Goal: Task Accomplishment & Management: Complete application form

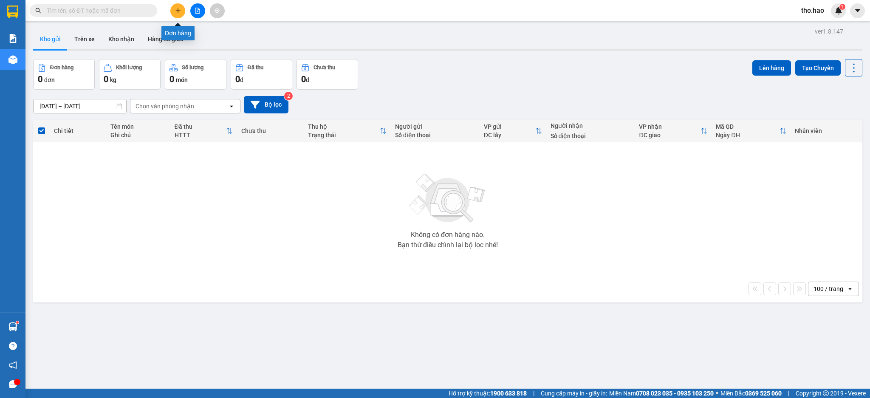
click at [179, 7] on button at bounding box center [177, 10] width 15 height 15
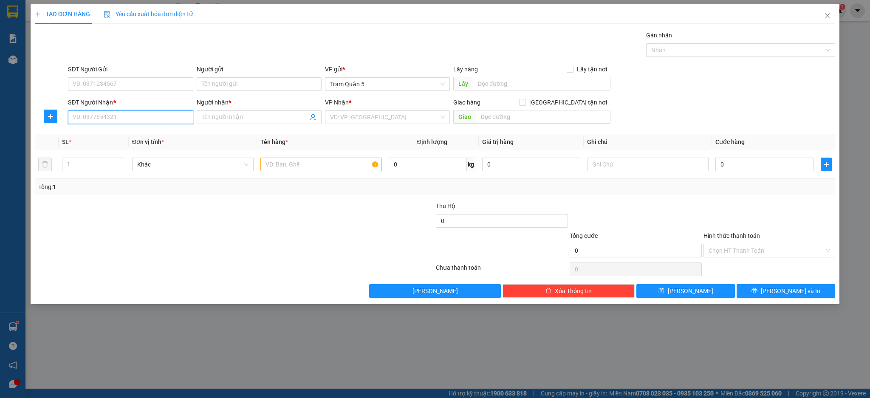
click at [141, 119] on input "SĐT Người Nhận *" at bounding box center [130, 117] width 125 height 14
type input "0944613202"
click at [118, 138] on div "0944613202 - chi" at bounding box center [130, 133] width 115 height 9
type input "chi"
type input "50.000"
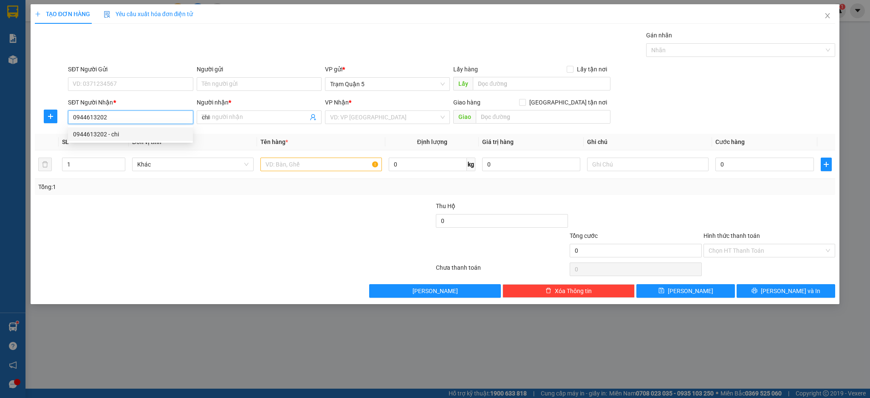
type input "50.000"
type input "0944613202"
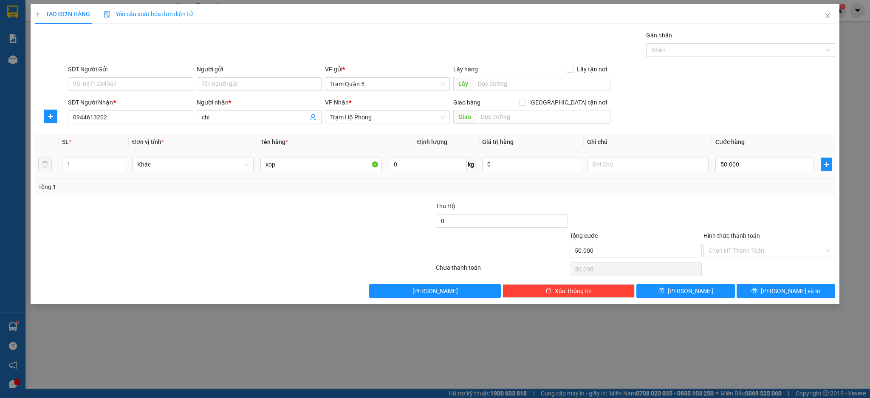
click at [307, 157] on div "xop" at bounding box center [320, 164] width 121 height 17
drag, startPoint x: 307, startPoint y: 157, endPoint x: 306, endPoint y: 161, distance: 4.3
click at [306, 161] on div "xop" at bounding box center [320, 164] width 121 height 17
click at [306, 163] on input "xop" at bounding box center [320, 165] width 121 height 14
click at [306, 164] on input "xop" at bounding box center [320, 165] width 121 height 14
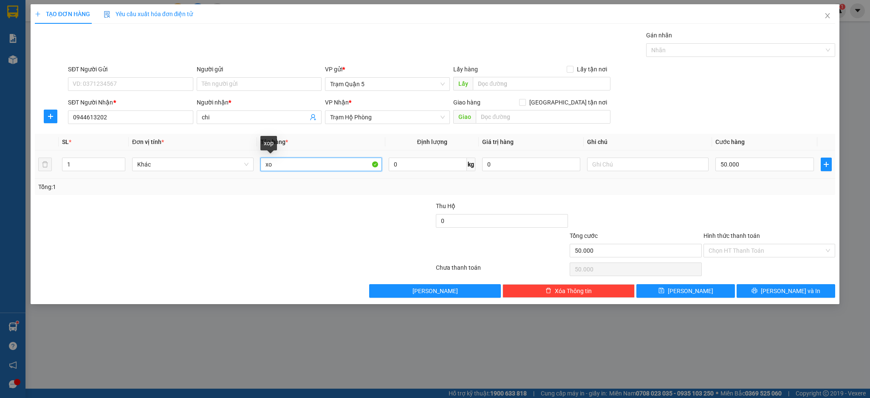
type input "x"
type input "hop"
click at [525, 167] on input "0" at bounding box center [531, 165] width 98 height 14
click at [544, 195] on div "Transit Pickup Surcharge Ids Transit Deliver Surcharge Ids Transit Deliver Surc…" at bounding box center [435, 164] width 800 height 267
type input "300.000"
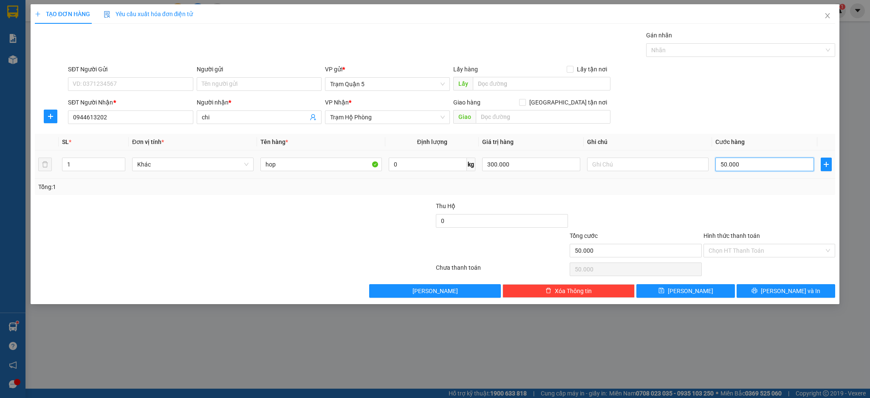
drag, startPoint x: 781, startPoint y: 165, endPoint x: 776, endPoint y: 166, distance: 5.1
click at [780, 165] on input "50.000" at bounding box center [764, 165] width 98 height 14
type input "0"
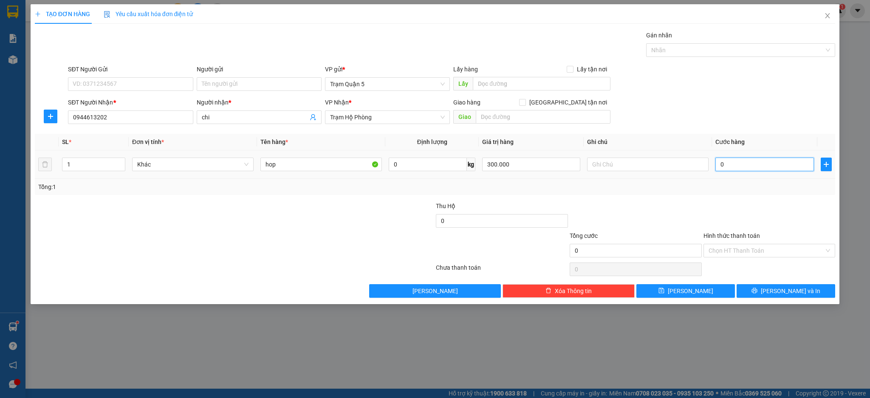
type input "3"
type input "003"
type input "30"
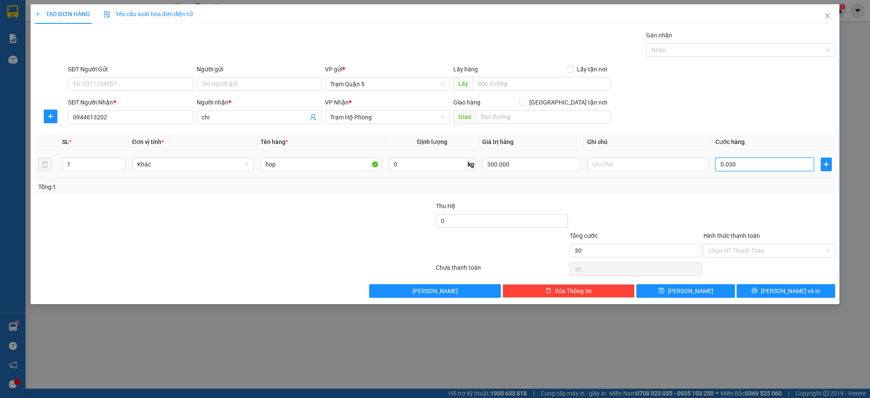
type input "0.030"
type input "30.000"
click at [677, 180] on div "Tổng: 1" at bounding box center [435, 187] width 800 height 16
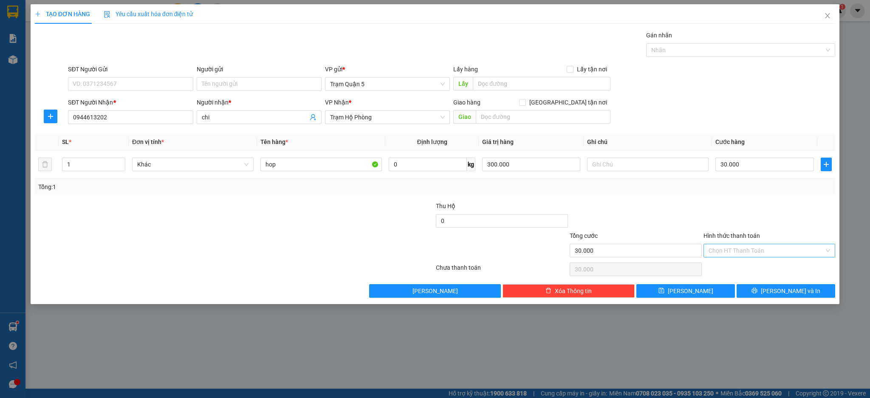
click at [727, 250] on input "Hình thức thanh toán" at bounding box center [766, 250] width 116 height 13
click at [725, 265] on div "Tại văn phòng" at bounding box center [769, 267] width 122 height 9
type input "0"
click at [715, 286] on button "[PERSON_NAME]" at bounding box center [685, 291] width 99 height 14
type input "0"
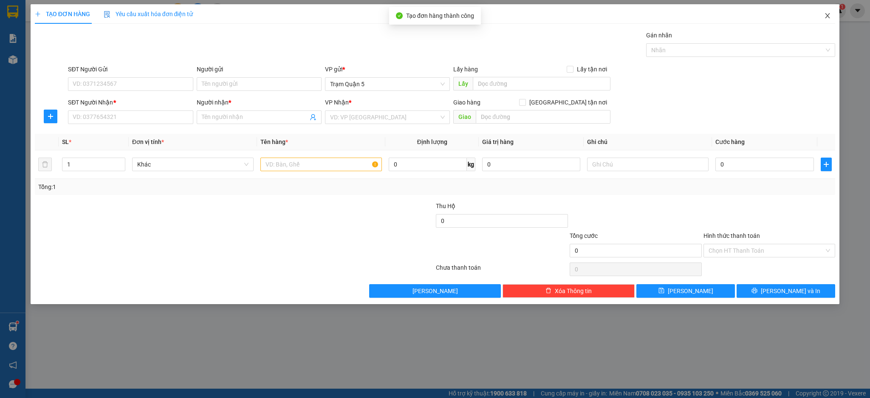
click at [819, 17] on span "Close" at bounding box center [827, 16] width 24 height 24
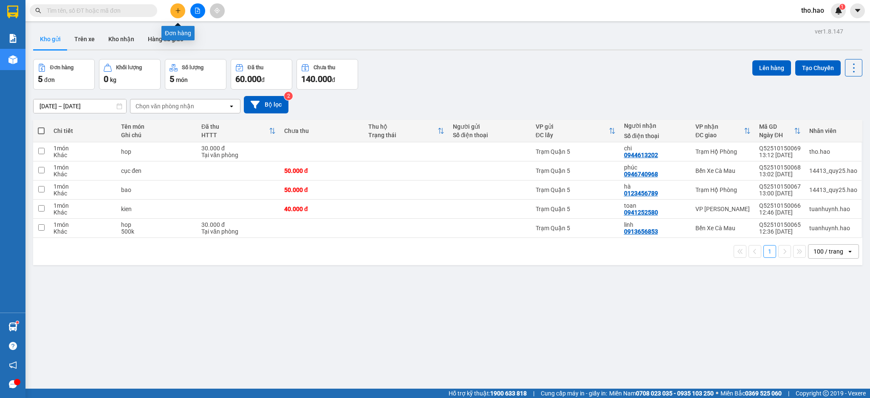
click at [177, 13] on icon "plus" at bounding box center [178, 11] width 6 height 6
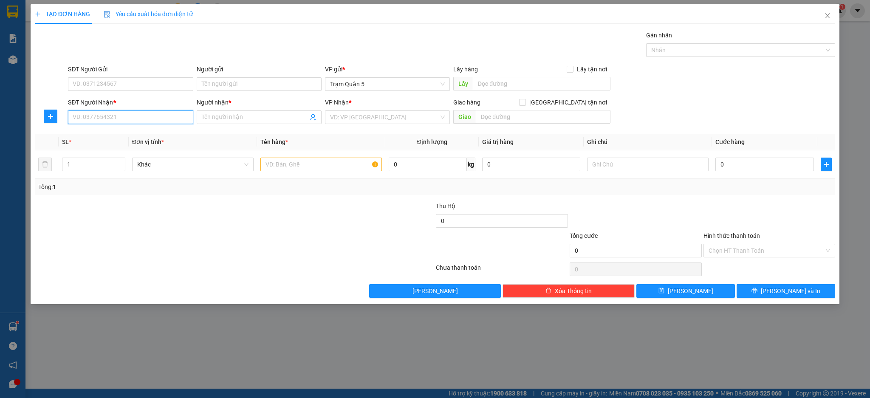
drag, startPoint x: 147, startPoint y: 120, endPoint x: 151, endPoint y: 116, distance: 4.8
click at [151, 116] on input "SĐT Người Nhận *" at bounding box center [130, 117] width 125 height 14
click at [145, 131] on div "0977394839 - ngoan" at bounding box center [130, 133] width 115 height 9
type input "0977394839"
type input "ngoan"
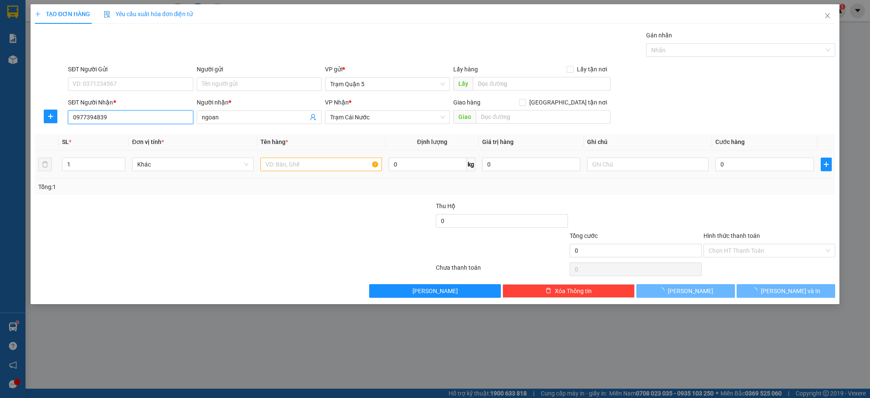
type input "30.000"
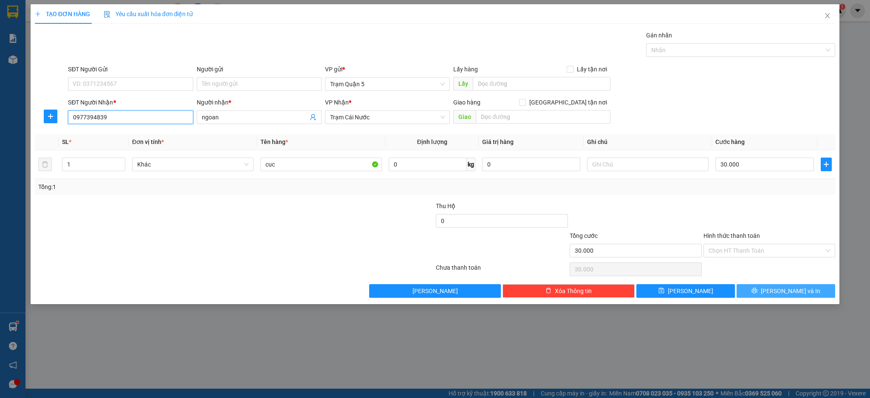
type input "0977394839"
click at [787, 289] on span "[PERSON_NAME] và In" at bounding box center [789, 290] width 59 height 9
